Goal: Task Accomplishment & Management: Use online tool/utility

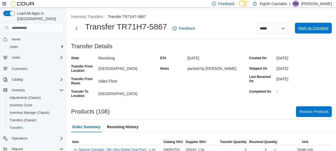
click at [314, 27] on span "Mark as Complete" at bounding box center [313, 27] width 30 height 5
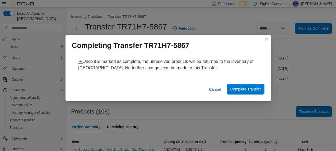
click at [243, 85] on span "Complete Transfer" at bounding box center [245, 89] width 31 height 11
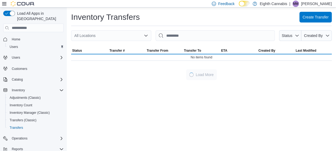
click at [247, 88] on div "Inventory Transfers Create Transfer All Locations Status Created By Sorting Sta…" at bounding box center [201, 78] width 269 height 143
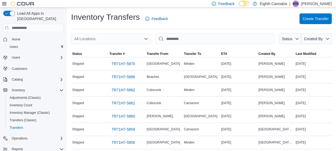
click at [97, 38] on div "All Locations" at bounding box center [111, 38] width 80 height 11
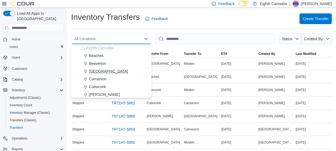
click at [103, 71] on span "[GEOGRAPHIC_DATA]" at bounding box center [108, 70] width 39 height 5
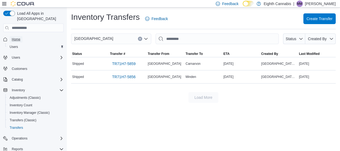
click at [17, 37] on span "Home" at bounding box center [16, 39] width 9 height 4
